Goal: Find specific page/section: Find specific page/section

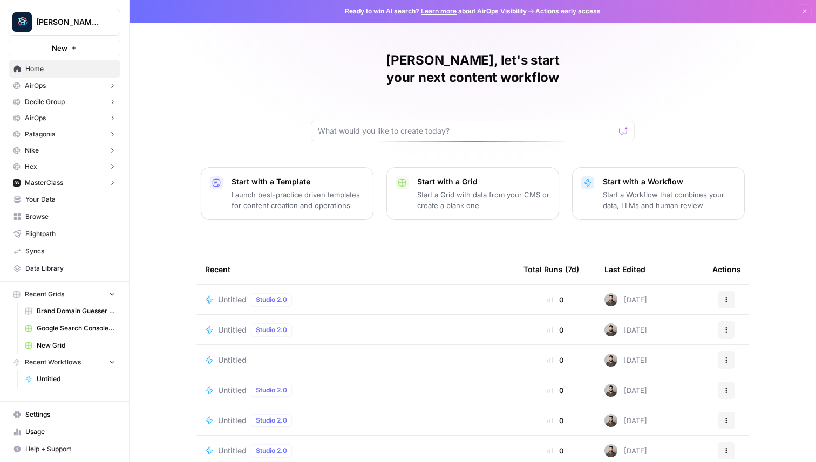
click at [85, 24] on span "[PERSON_NAME] Personal" at bounding box center [68, 22] width 65 height 11
type input "aeo"
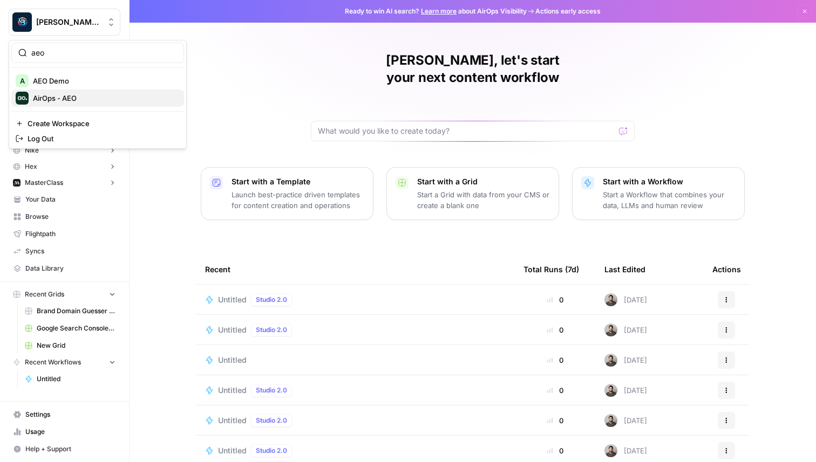
click at [108, 99] on span "AirOps - AEO" at bounding box center [104, 98] width 142 height 11
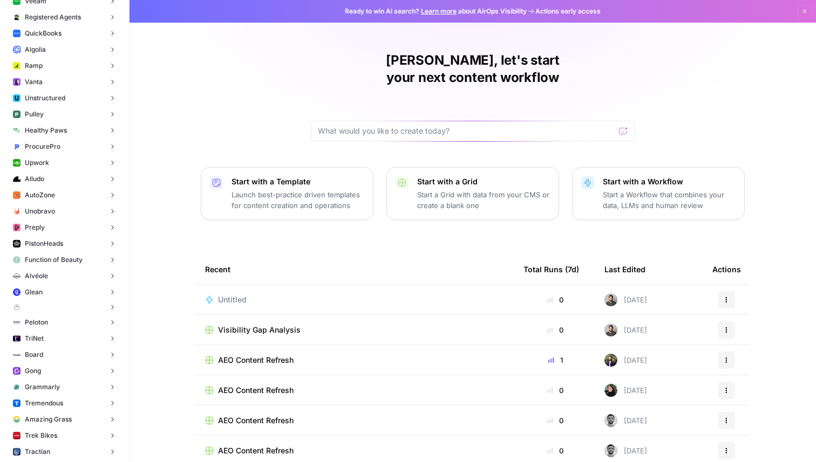
scroll to position [1447, 0]
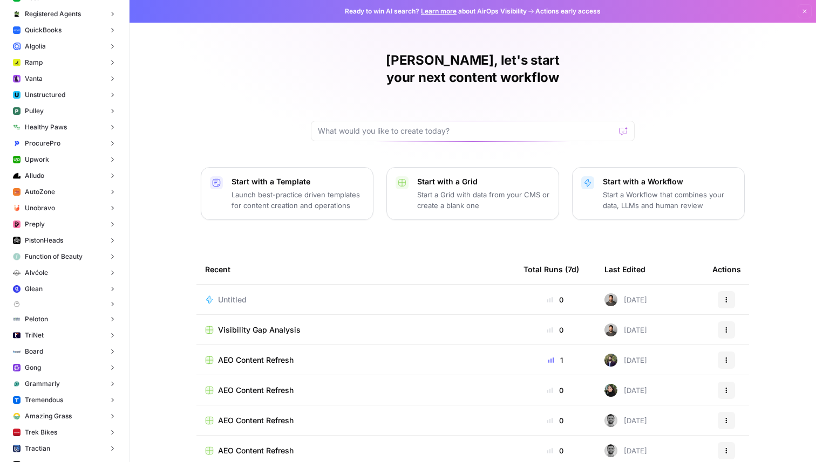
click at [83, 366] on button "Gong" at bounding box center [65, 368] width 112 height 16
click at [61, 385] on span "Insights" at bounding box center [76, 385] width 80 height 10
